Goal: Information Seeking & Learning: Learn about a topic

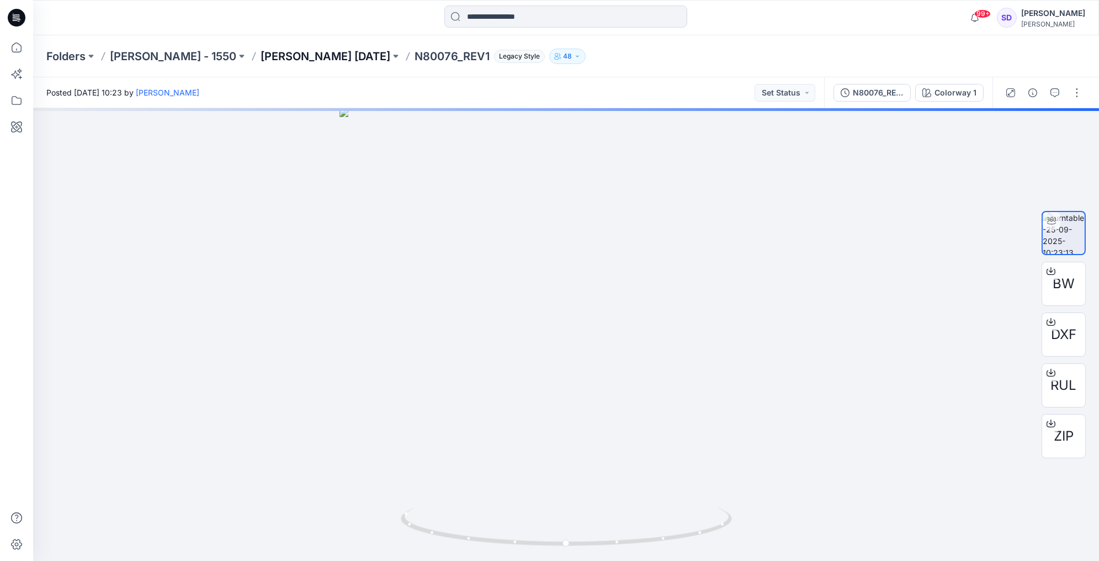
click at [289, 55] on p "[PERSON_NAME] [DATE]" at bounding box center [326, 56] width 130 height 15
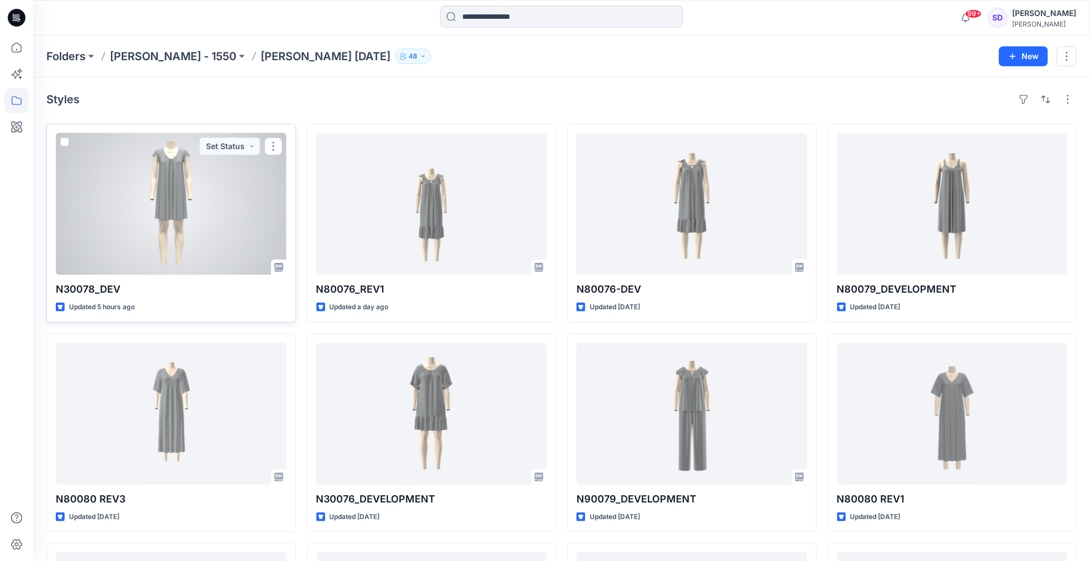
click at [175, 170] on div at bounding box center [171, 204] width 231 height 142
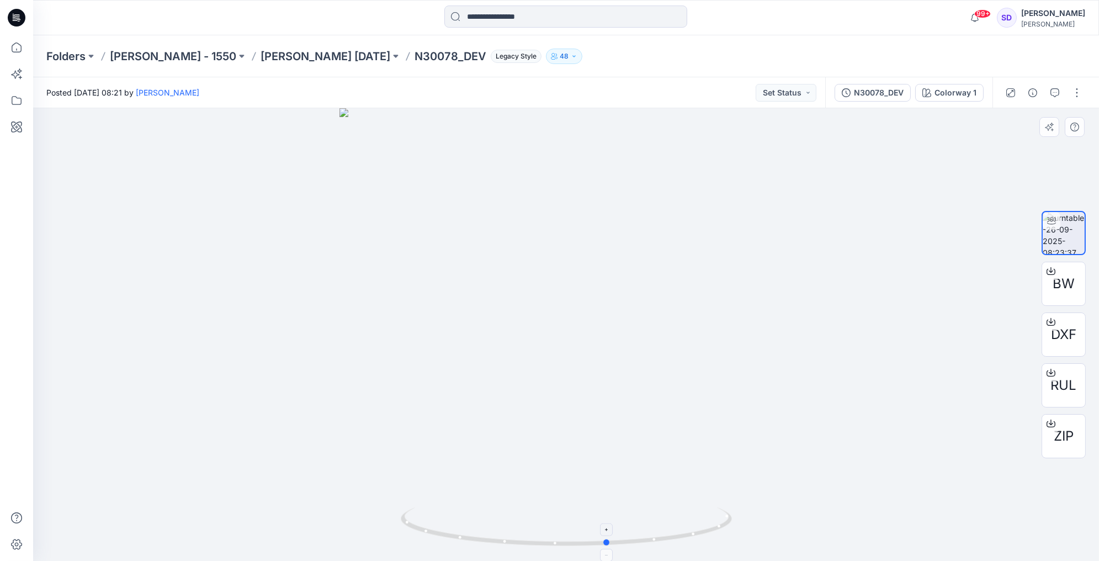
drag, startPoint x: 564, startPoint y: 546, endPoint x: 607, endPoint y: 523, distance: 48.2
click at [607, 523] on icon at bounding box center [568, 527] width 334 height 41
click at [606, 528] on icon at bounding box center [608, 529] width 7 height 7
drag, startPoint x: 600, startPoint y: 222, endPoint x: 599, endPoint y: 393, distance: 171.2
click at [599, 398] on img at bounding box center [567, 207] width 1302 height 707
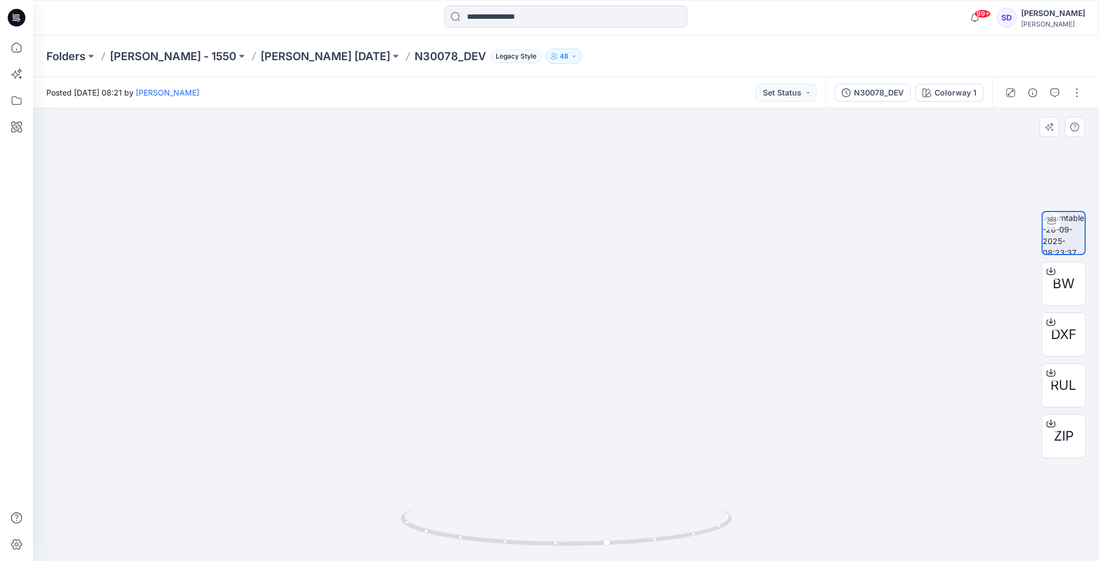
drag, startPoint x: 609, startPoint y: 187, endPoint x: 584, endPoint y: 420, distance: 233.9
click at [584, 420] on img at bounding box center [541, 322] width 1302 height 478
drag, startPoint x: 607, startPoint y: 531, endPoint x: 721, endPoint y: 519, distance: 114.9
click at [721, 519] on icon at bounding box center [568, 527] width 334 height 41
click at [607, 556] on icon at bounding box center [608, 555] width 7 height 7
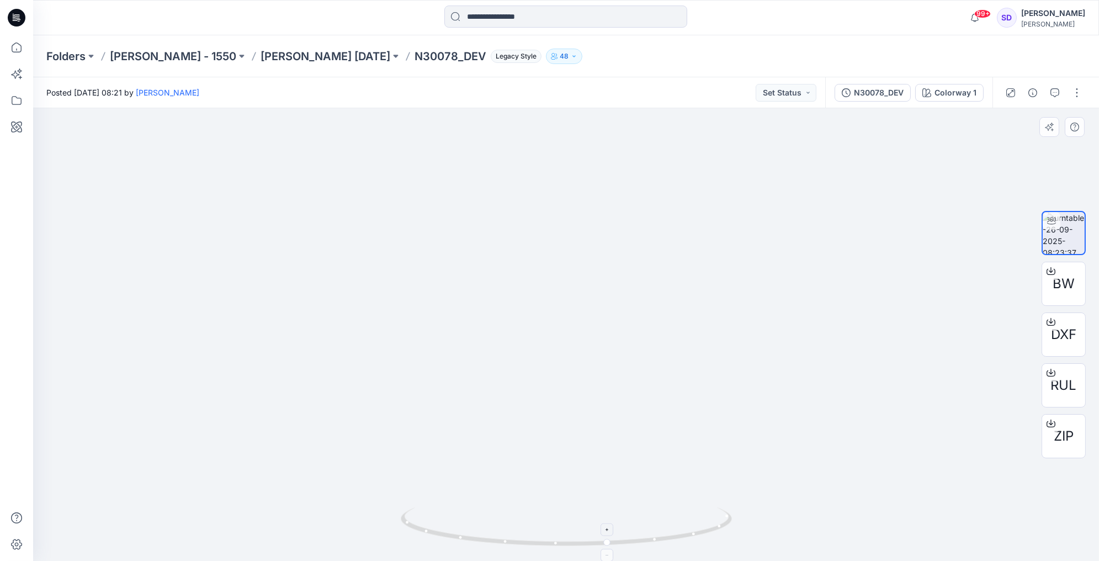
click at [607, 528] on icon at bounding box center [608, 529] width 7 height 7
click at [607, 555] on foreignobject at bounding box center [607, 555] width 13 height 13
drag, startPoint x: 610, startPoint y: 543, endPoint x: 611, endPoint y: 526, distance: 16.6
click at [611, 526] on icon at bounding box center [568, 527] width 334 height 41
click at [611, 534] on foreignobject at bounding box center [608, 529] width 13 height 13
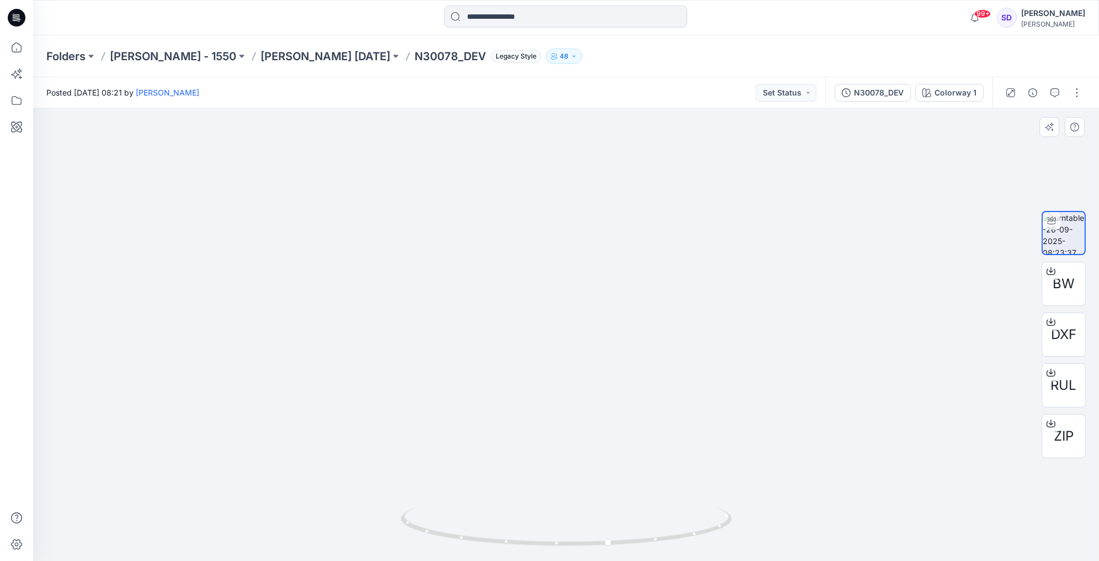
drag, startPoint x: 614, startPoint y: 474, endPoint x: 611, endPoint y: 298, distance: 176.2
click at [611, 298] on img at bounding box center [563, 229] width 2262 height 663
drag, startPoint x: 609, startPoint y: 529, endPoint x: 586, endPoint y: 525, distance: 23.5
click at [586, 525] on foreignobject at bounding box center [586, 529] width 13 height 13
click at [588, 557] on foreignobject at bounding box center [586, 555] width 13 height 13
